Goal: Information Seeking & Learning: Learn about a topic

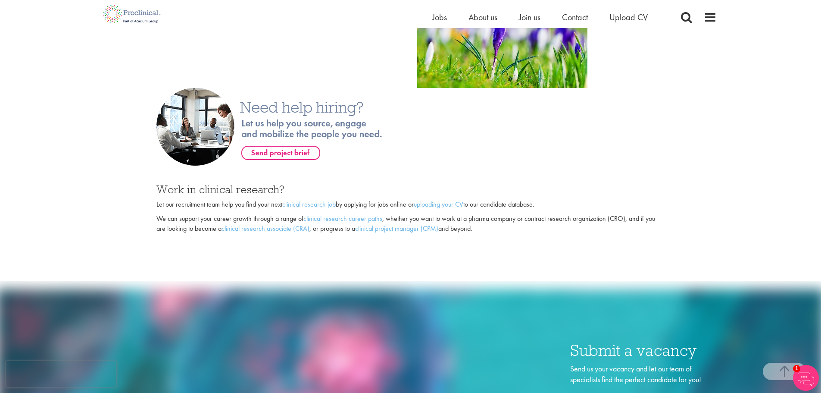
scroll to position [543, 0]
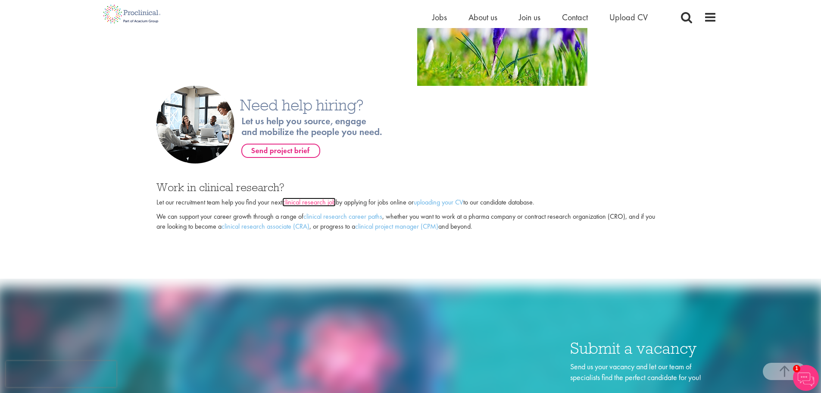
click at [321, 201] on link "clinical research job" at bounding box center [308, 201] width 53 height 9
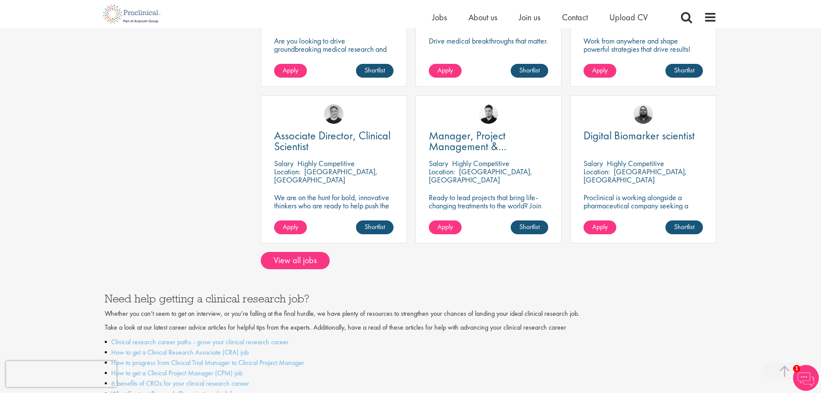
scroll to position [693, 0]
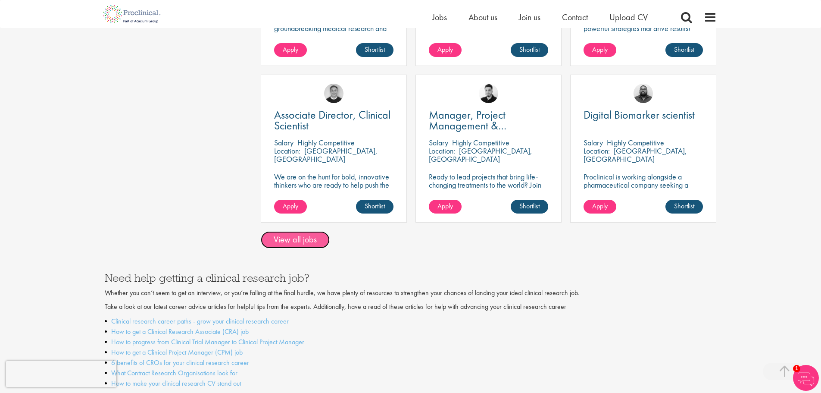
click at [324, 234] on link "View all jobs" at bounding box center [295, 239] width 69 height 17
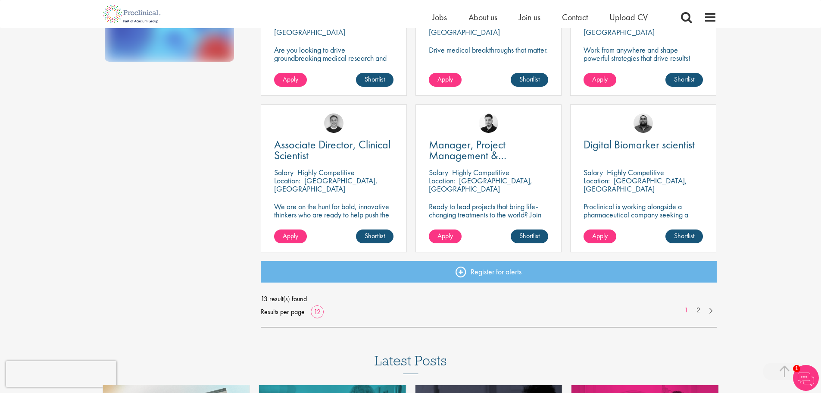
scroll to position [350, 0]
